Goal: Complete application form

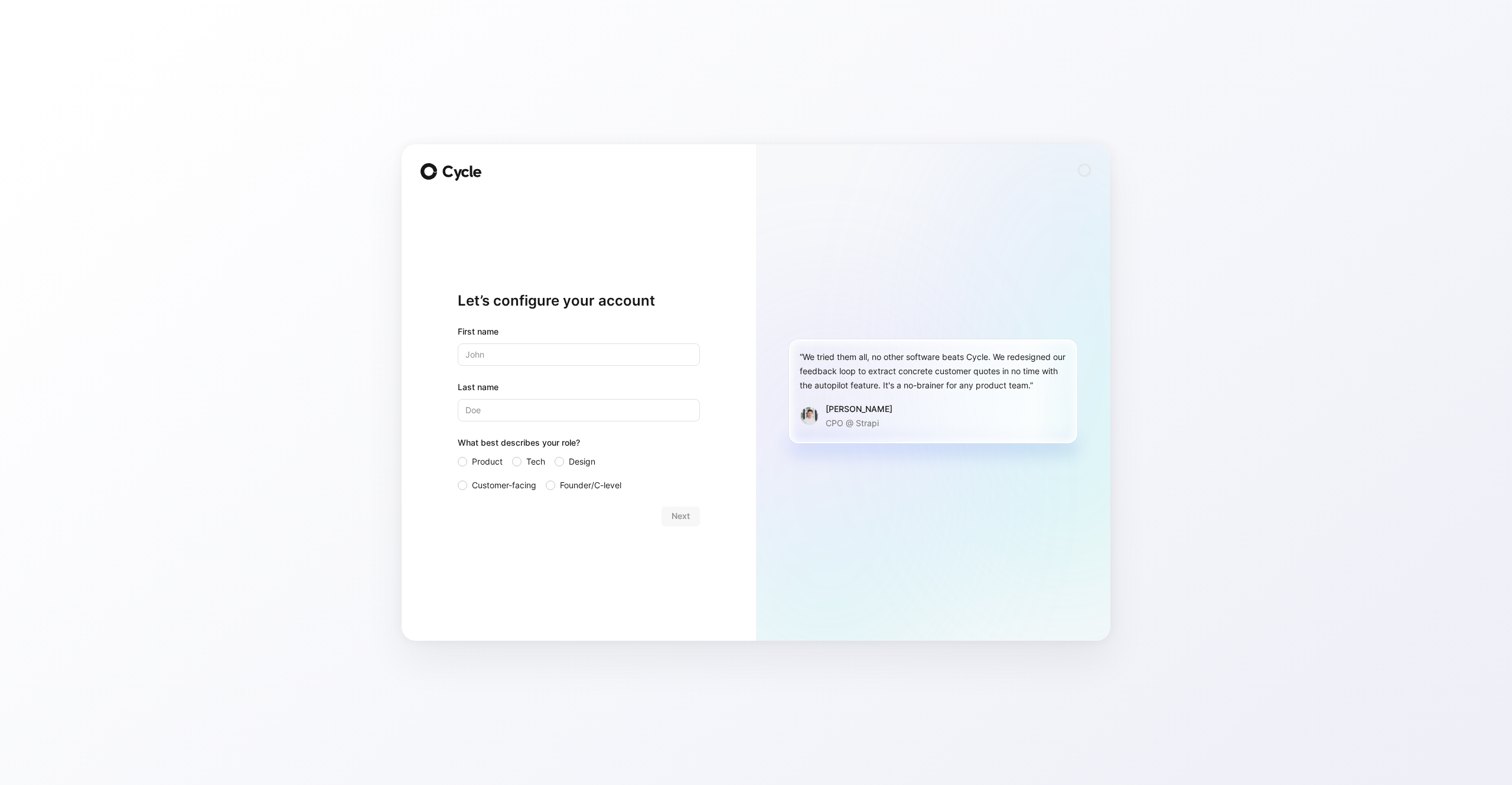
click at [517, 353] on input "text" at bounding box center [579, 354] width 242 height 22
type input "[PERSON_NAME]"
click at [524, 465] on label "Tech" at bounding box center [529, 461] width 33 height 14
click at [512, 455] on input "Tech" at bounding box center [512, 455] width 0 height 0
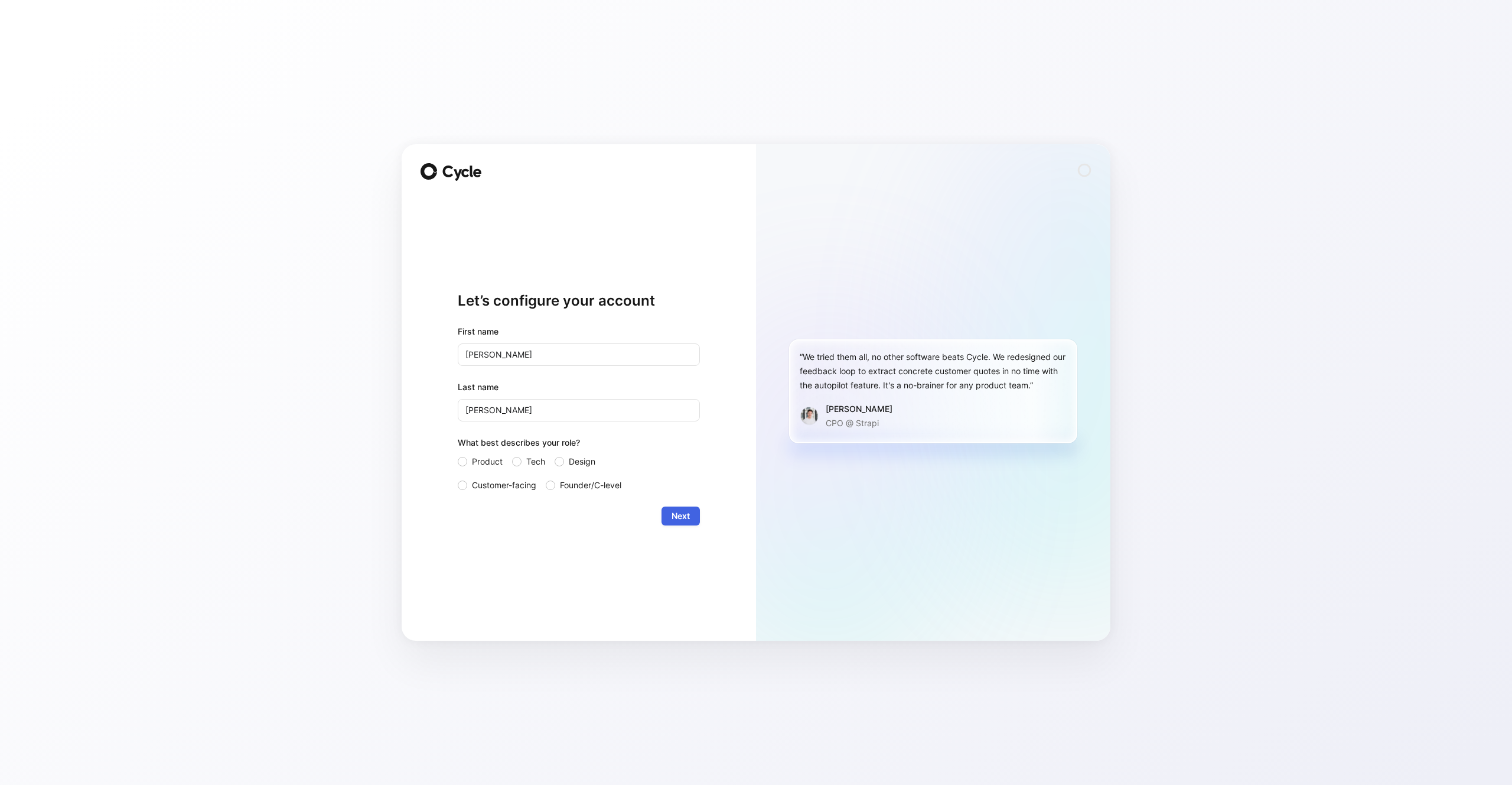
click at [686, 511] on span "Next" at bounding box center [681, 515] width 19 height 14
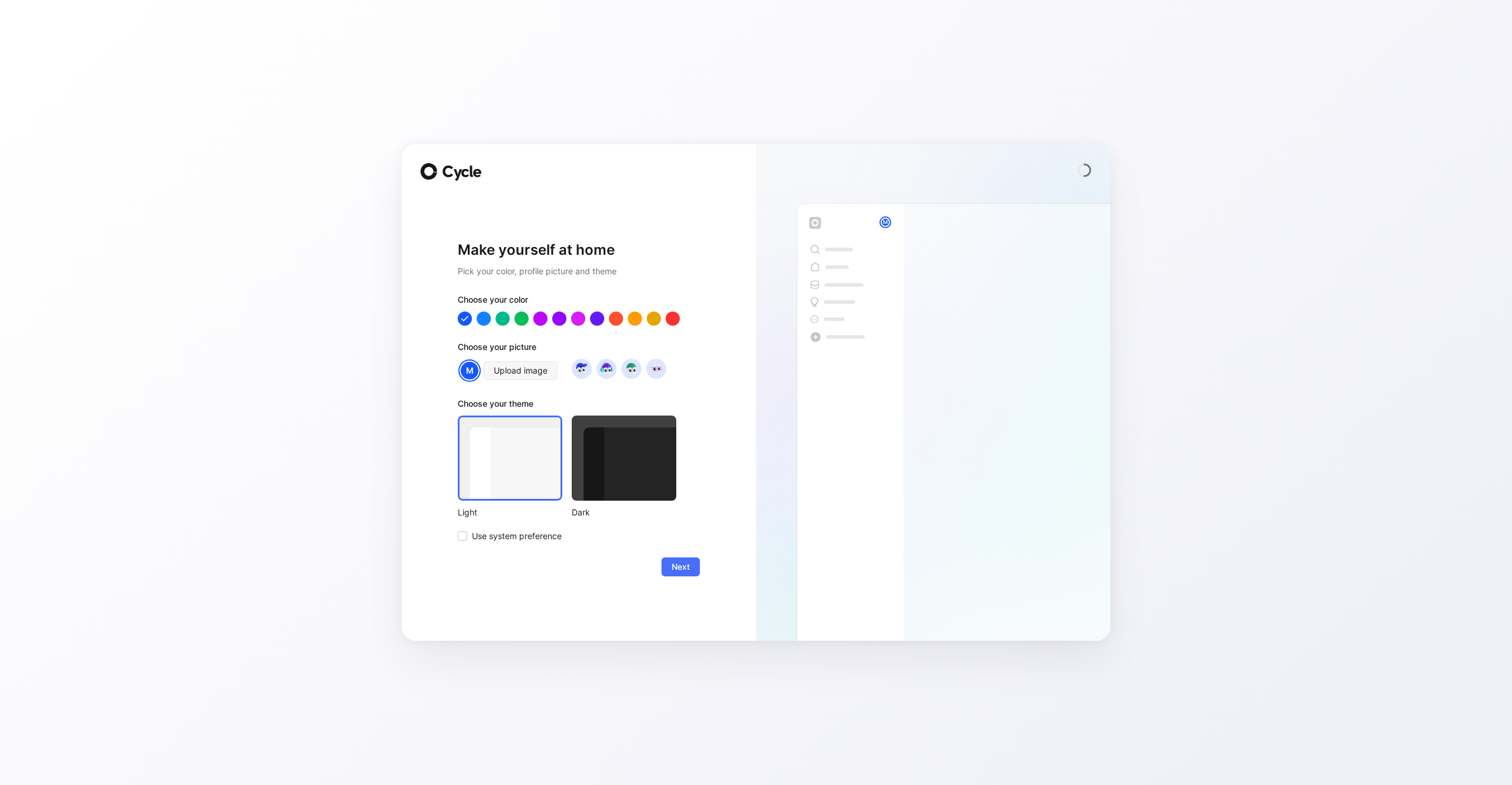
drag, startPoint x: 618, startPoint y: 451, endPoint x: 580, endPoint y: 390, distance: 71.9
click at [617, 451] on div at bounding box center [623, 458] width 105 height 85
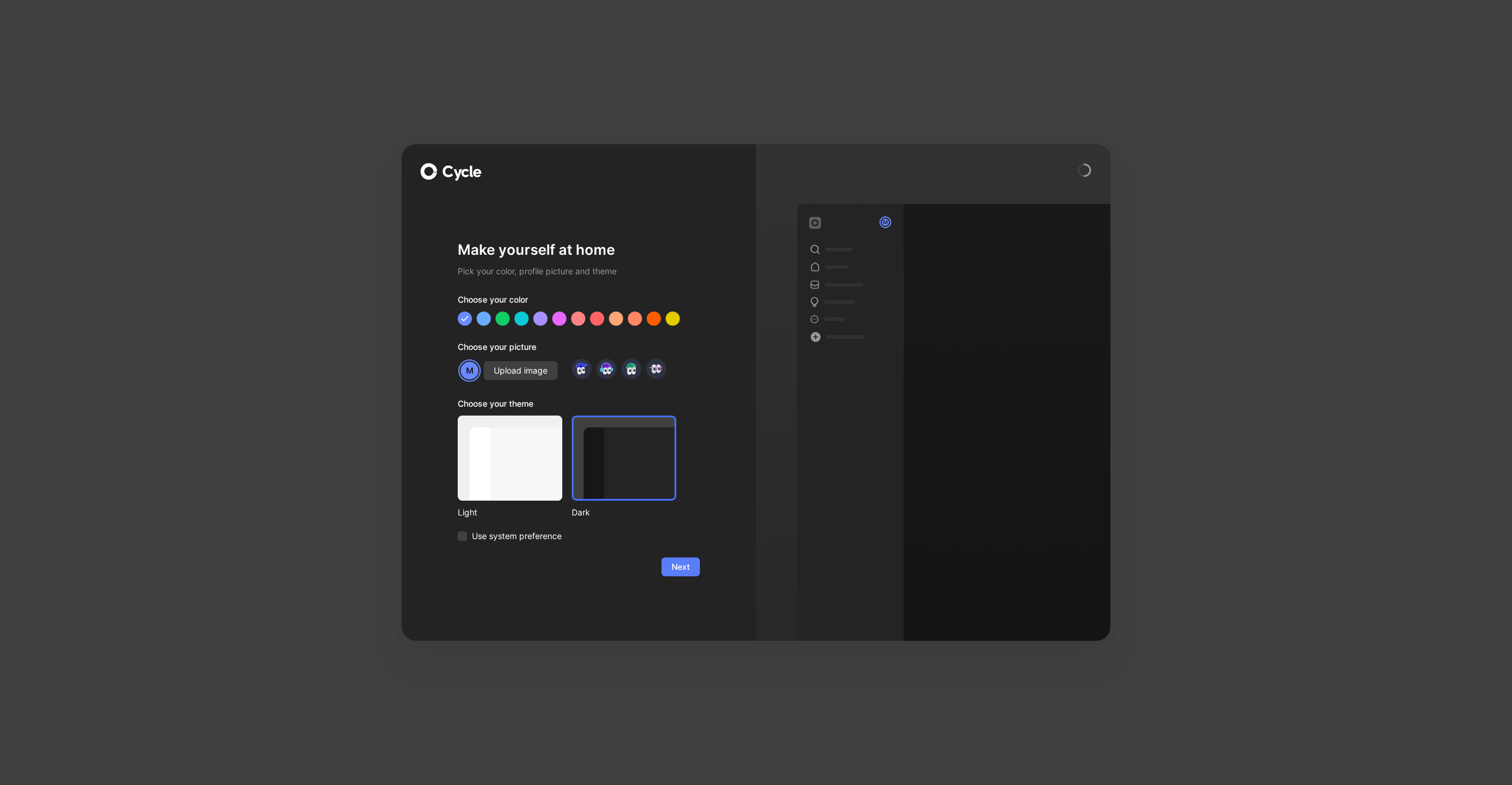
click at [689, 572] on span "Next" at bounding box center [681, 566] width 19 height 14
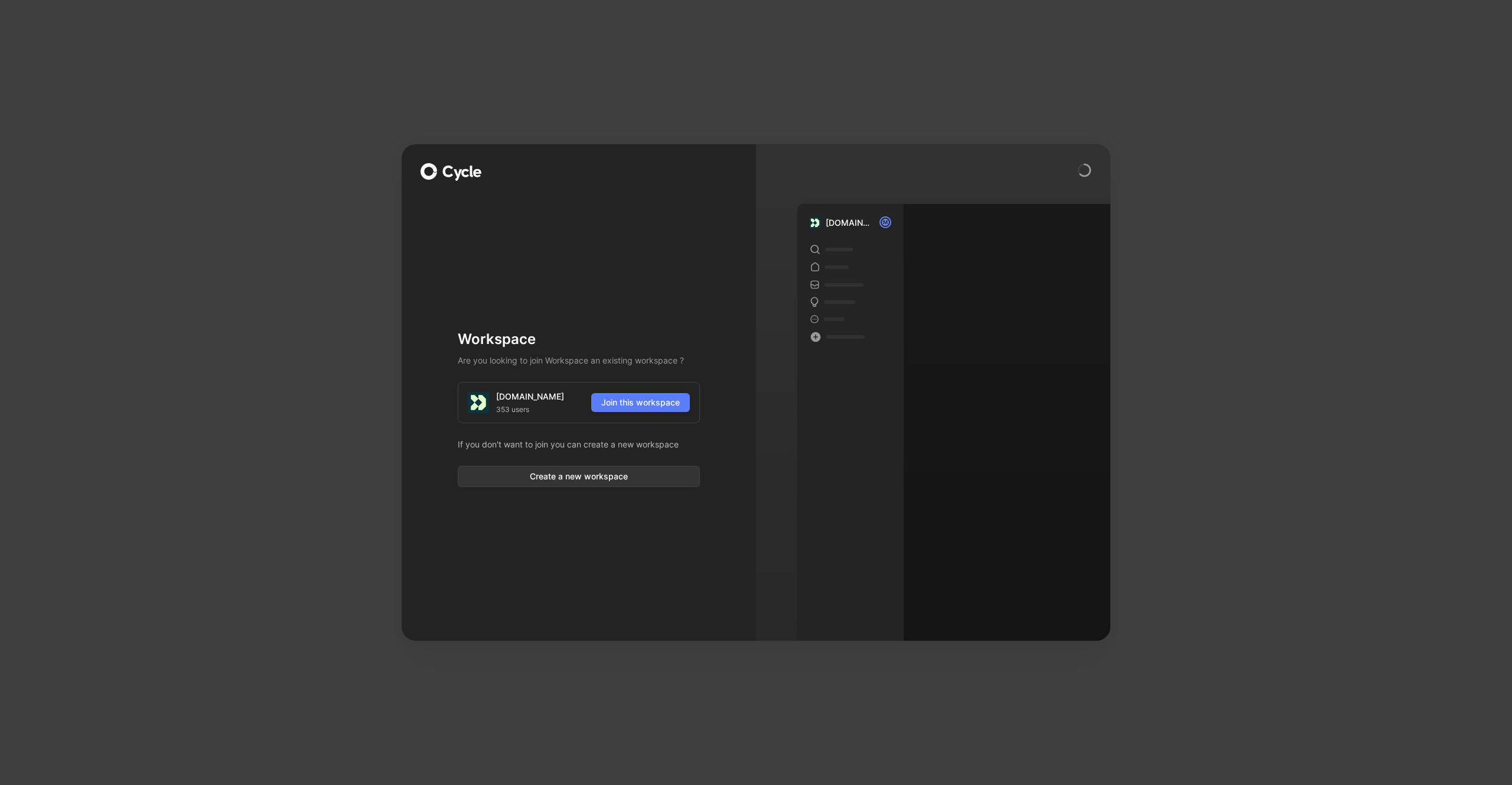
click at [627, 396] on span "Join this workspace" at bounding box center [640, 402] width 79 height 14
